Goal: Task Accomplishment & Management: Use online tool/utility

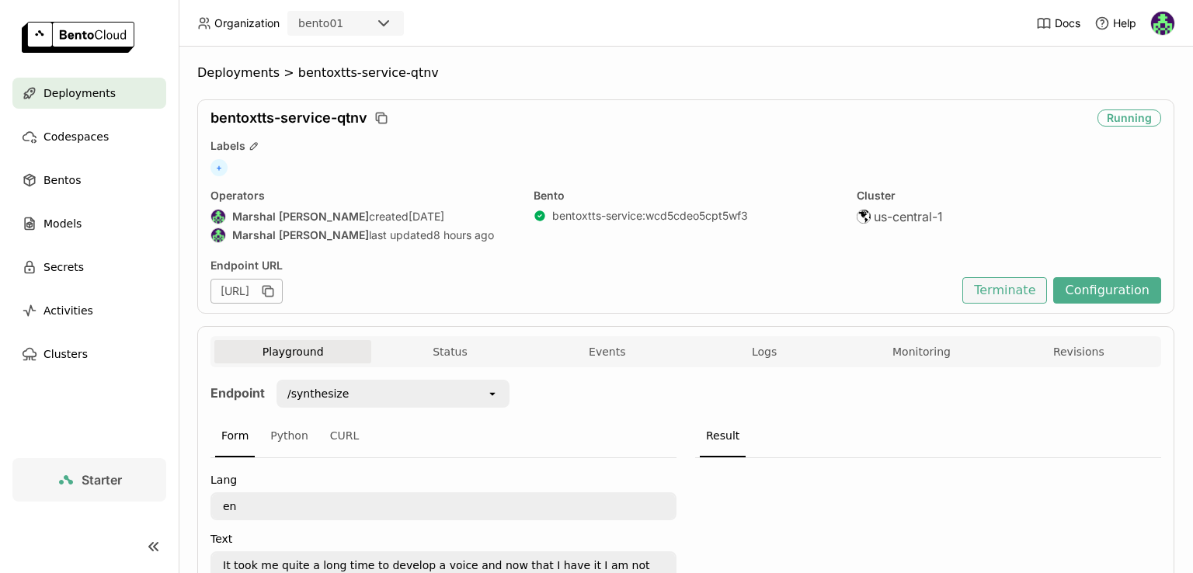
click at [1012, 287] on button "Terminate" at bounding box center [1005, 290] width 85 height 26
click at [1008, 291] on button "Terminate" at bounding box center [1005, 290] width 85 height 26
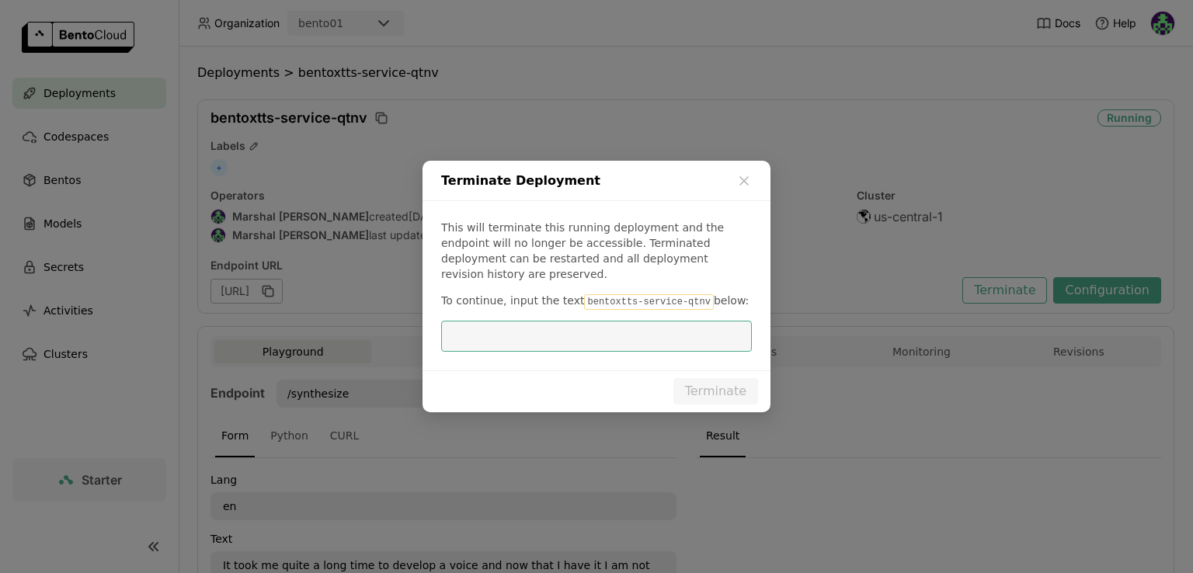
click at [584, 294] on code "bentoxtts-service-qtnv" at bounding box center [648, 302] width 129 height 16
drag, startPoint x: 579, startPoint y: 289, endPoint x: 651, endPoint y: 287, distance: 72.3
click at [650, 294] on code "bentoxtts-service-qtnv" at bounding box center [648, 302] width 129 height 16
drag, startPoint x: 688, startPoint y: 294, endPoint x: 581, endPoint y: 292, distance: 107.3
click at [573, 294] on p "To continue, input the text bentoxtts-service-qtnv below:" at bounding box center [596, 301] width 311 height 17
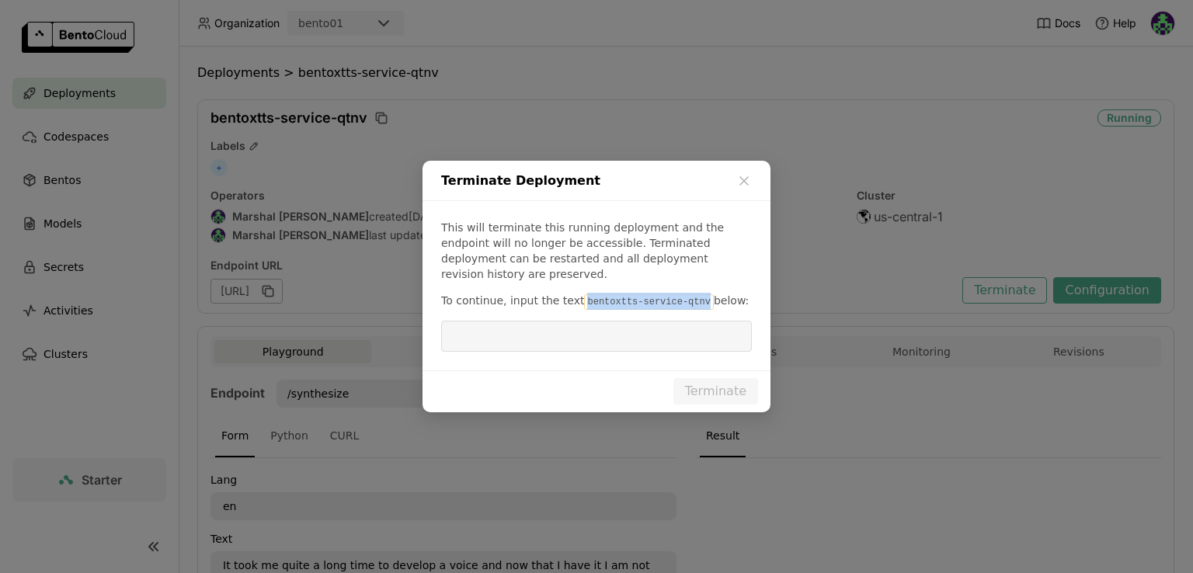
copy code "bentoxtts-service-qtnv"
click at [559, 322] on input "dialog" at bounding box center [597, 337] width 292 height 30
paste input "bentoxtts-service-qtnv"
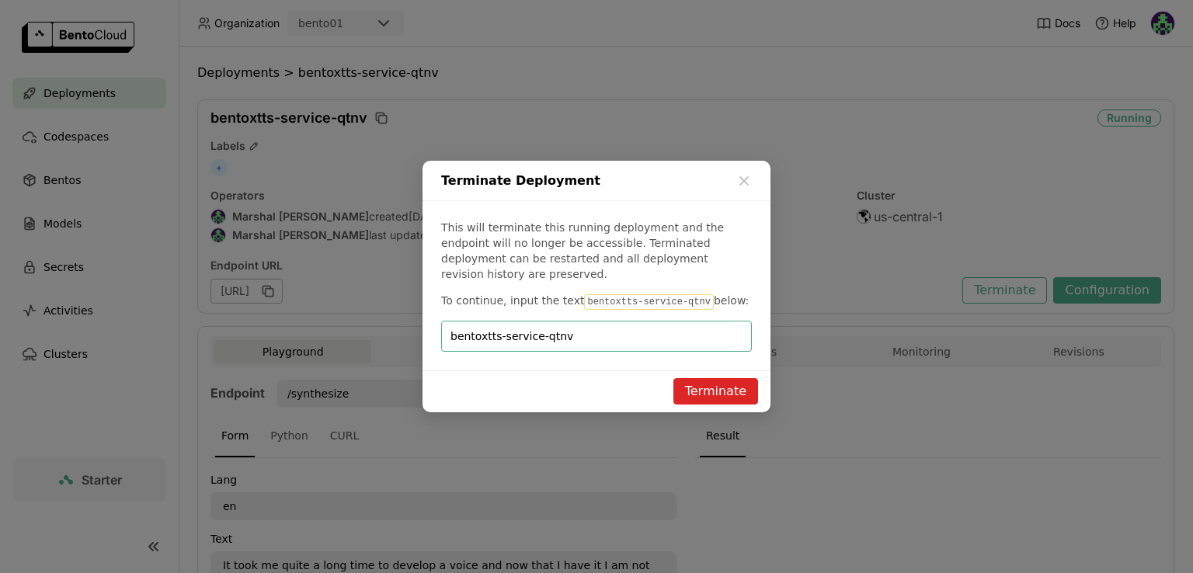
type input "bentoxtts-service-qtnv"
click at [747, 389] on button "Terminate" at bounding box center [716, 391] width 85 height 26
